Goal: Find specific page/section: Locate a particular part of the current website

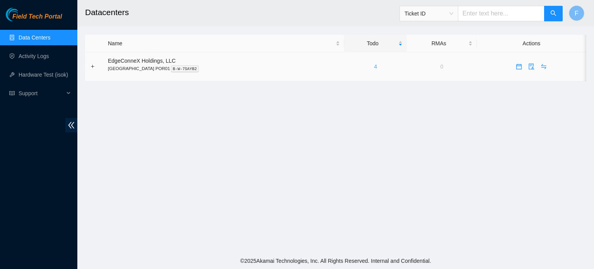
click at [374, 66] on link "4" at bounding box center [375, 66] width 3 height 6
click at [374, 66] on link "5" at bounding box center [375, 66] width 3 height 6
